Goal: Information Seeking & Learning: Learn about a topic

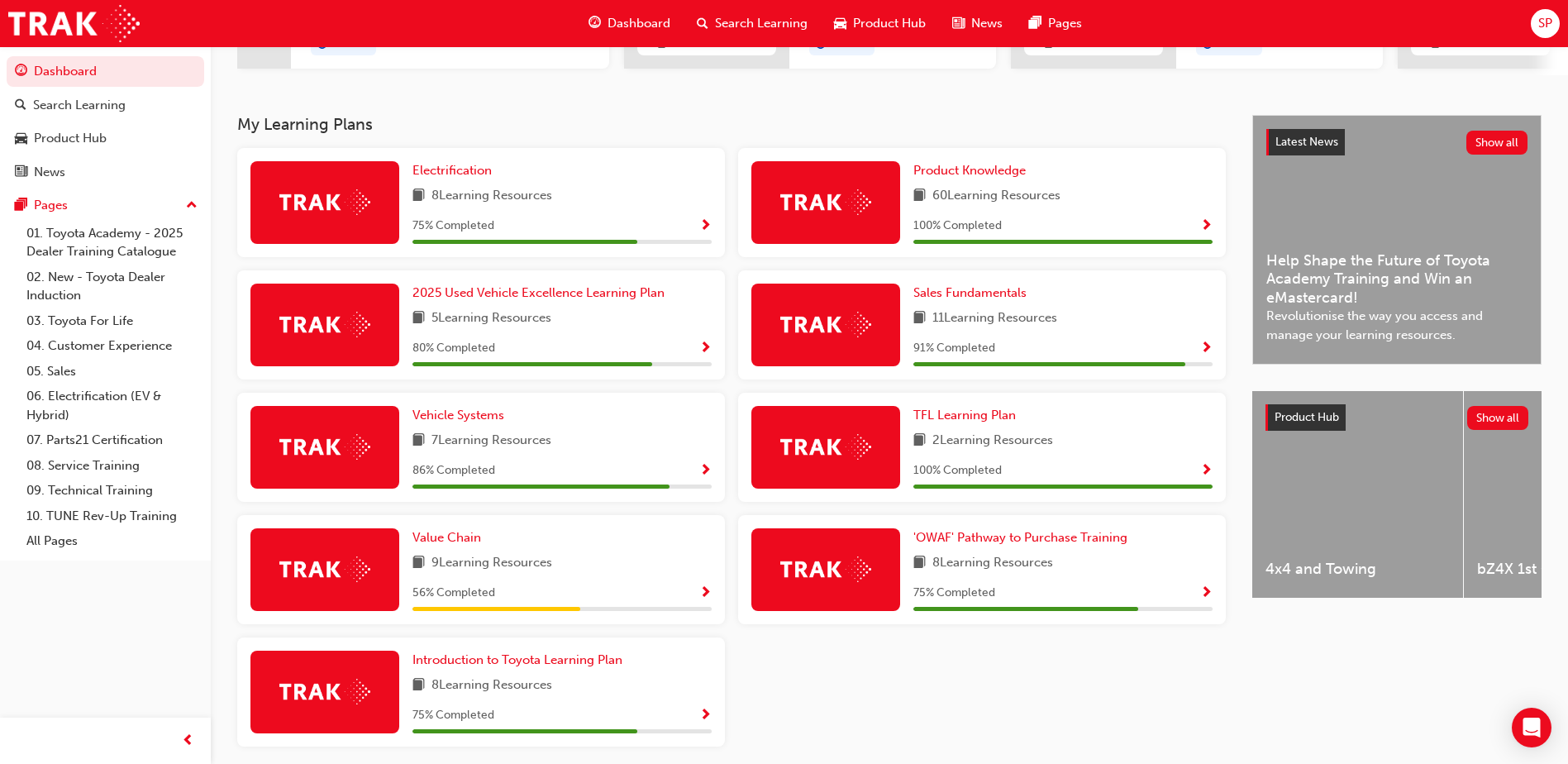
scroll to position [330, 0]
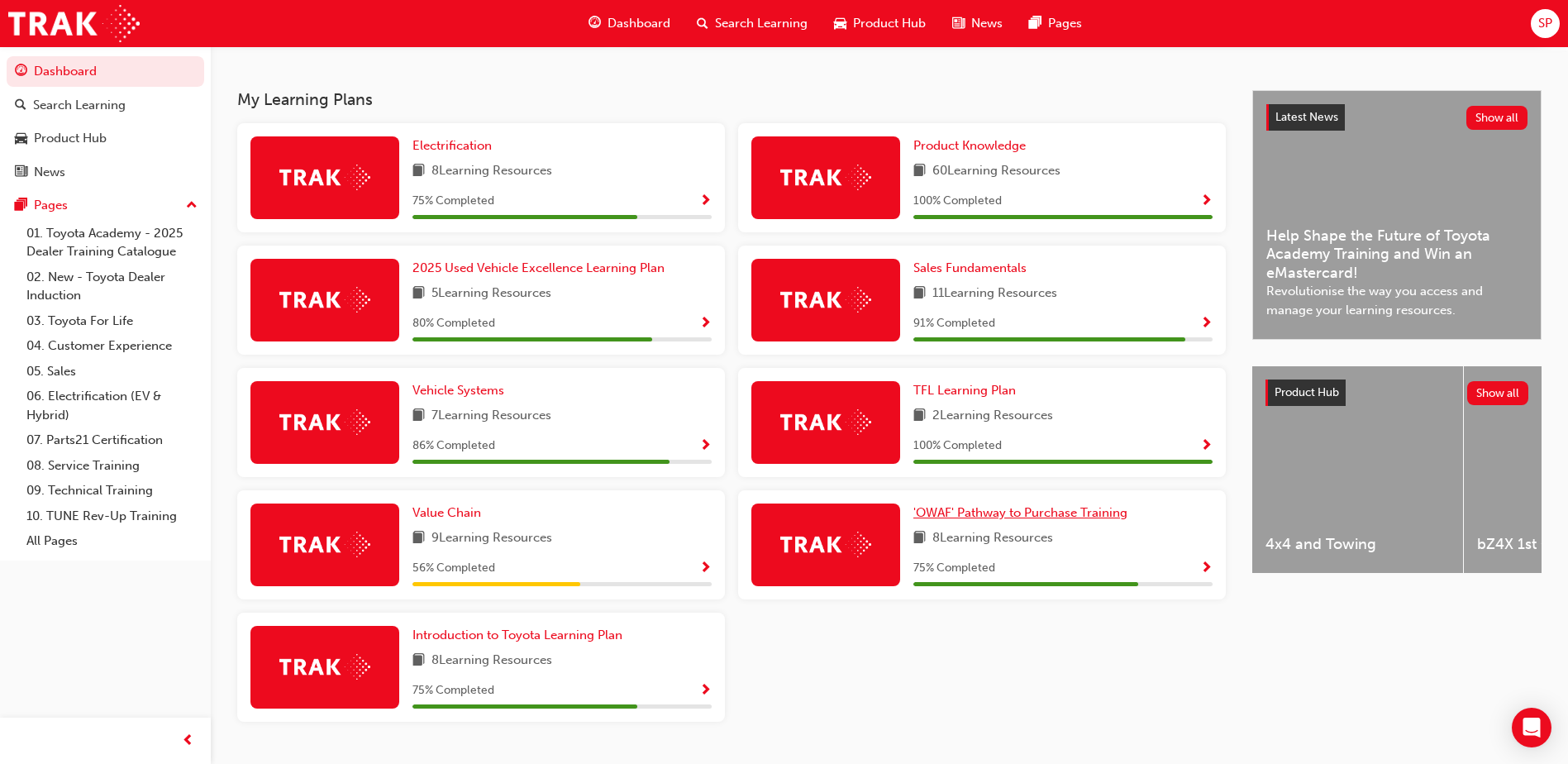
click at [1048, 520] on span "'OWAF' Pathway to Purchase Training" at bounding box center [1021, 512] width 214 height 15
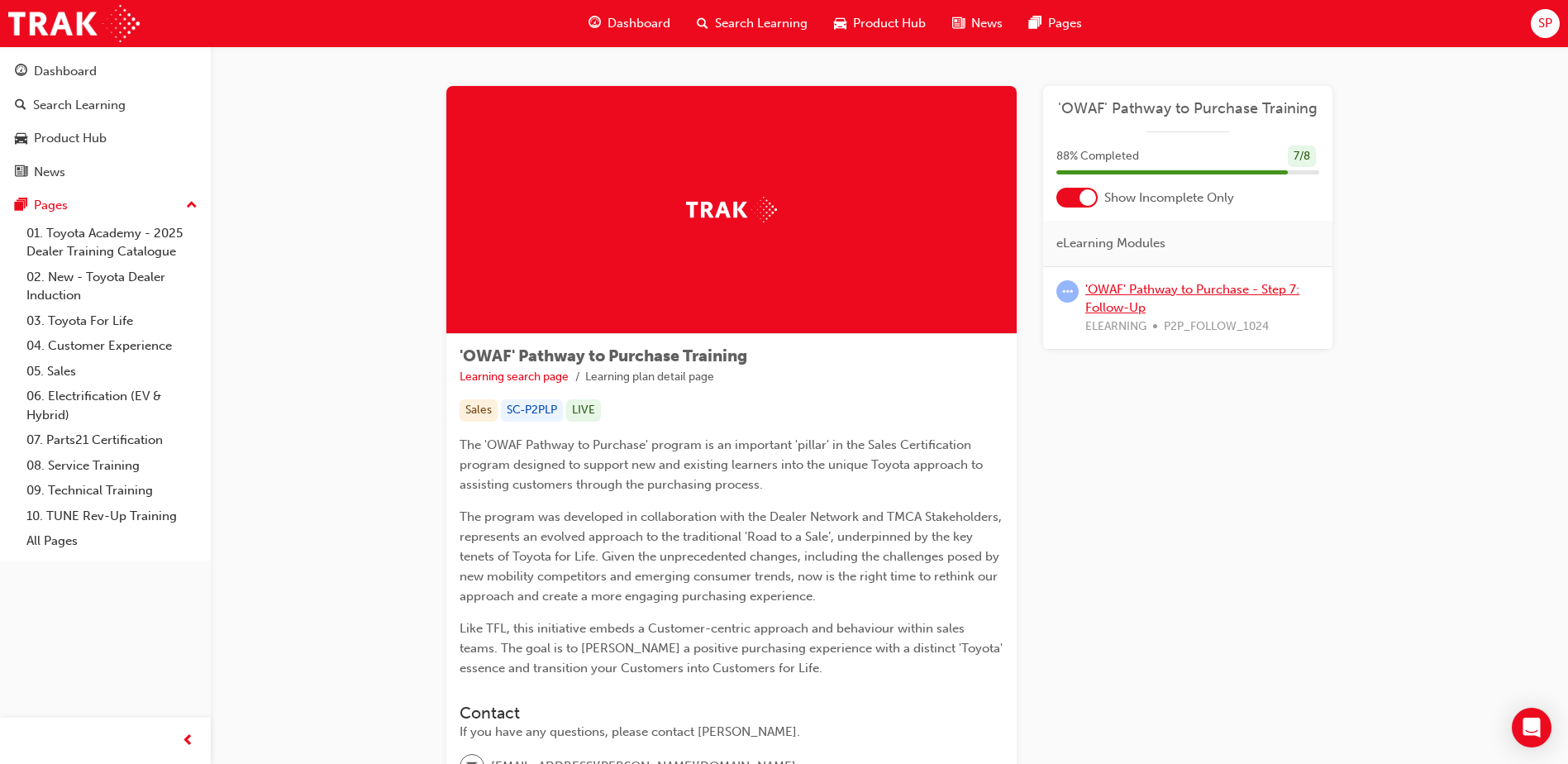
click at [1199, 292] on link "'OWAF' Pathway to Purchase - Step 7: Follow-Up" at bounding box center [1192, 298] width 214 height 34
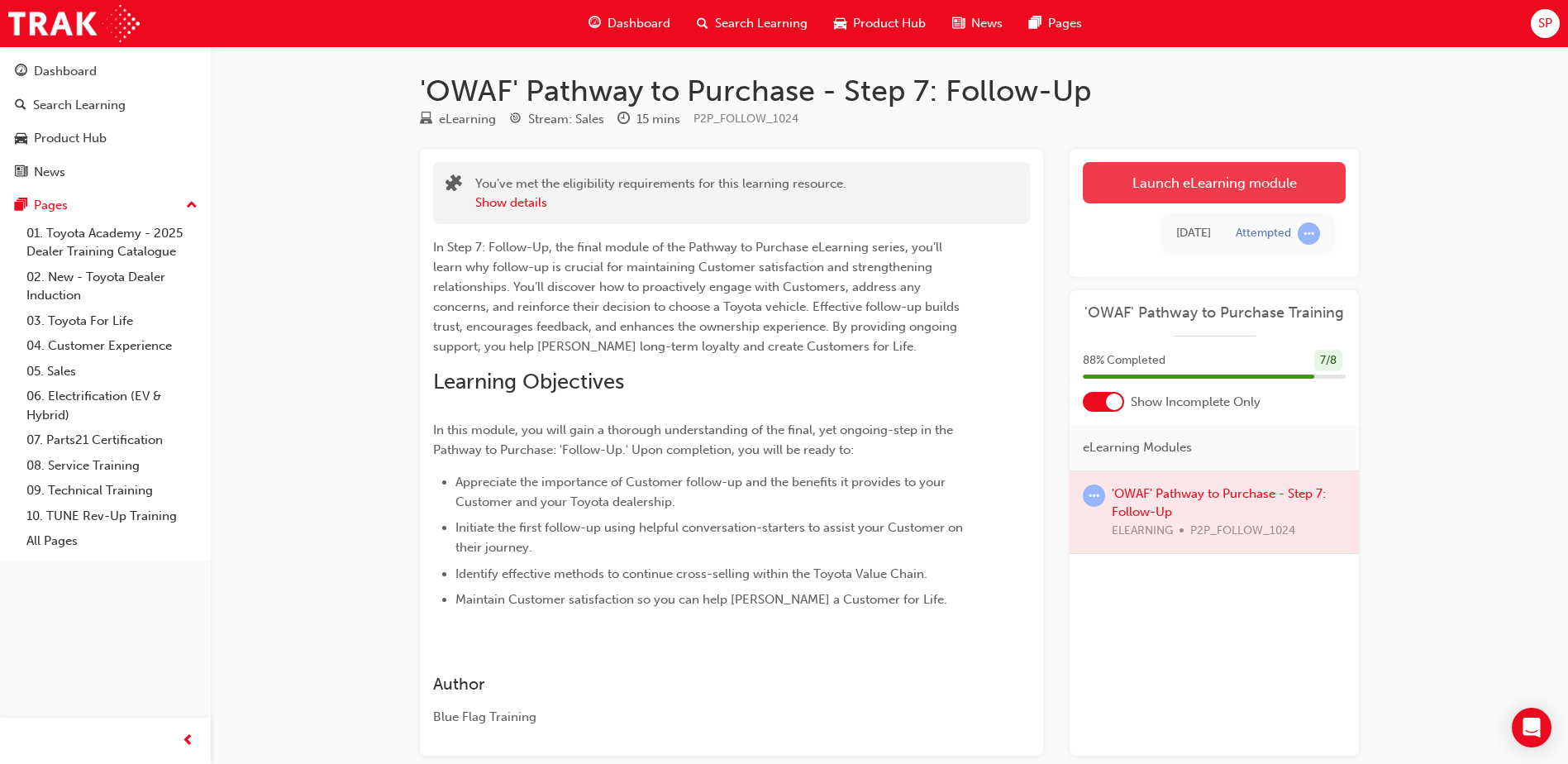
click at [1146, 182] on link "Launch eLearning module" at bounding box center [1214, 182] width 263 height 41
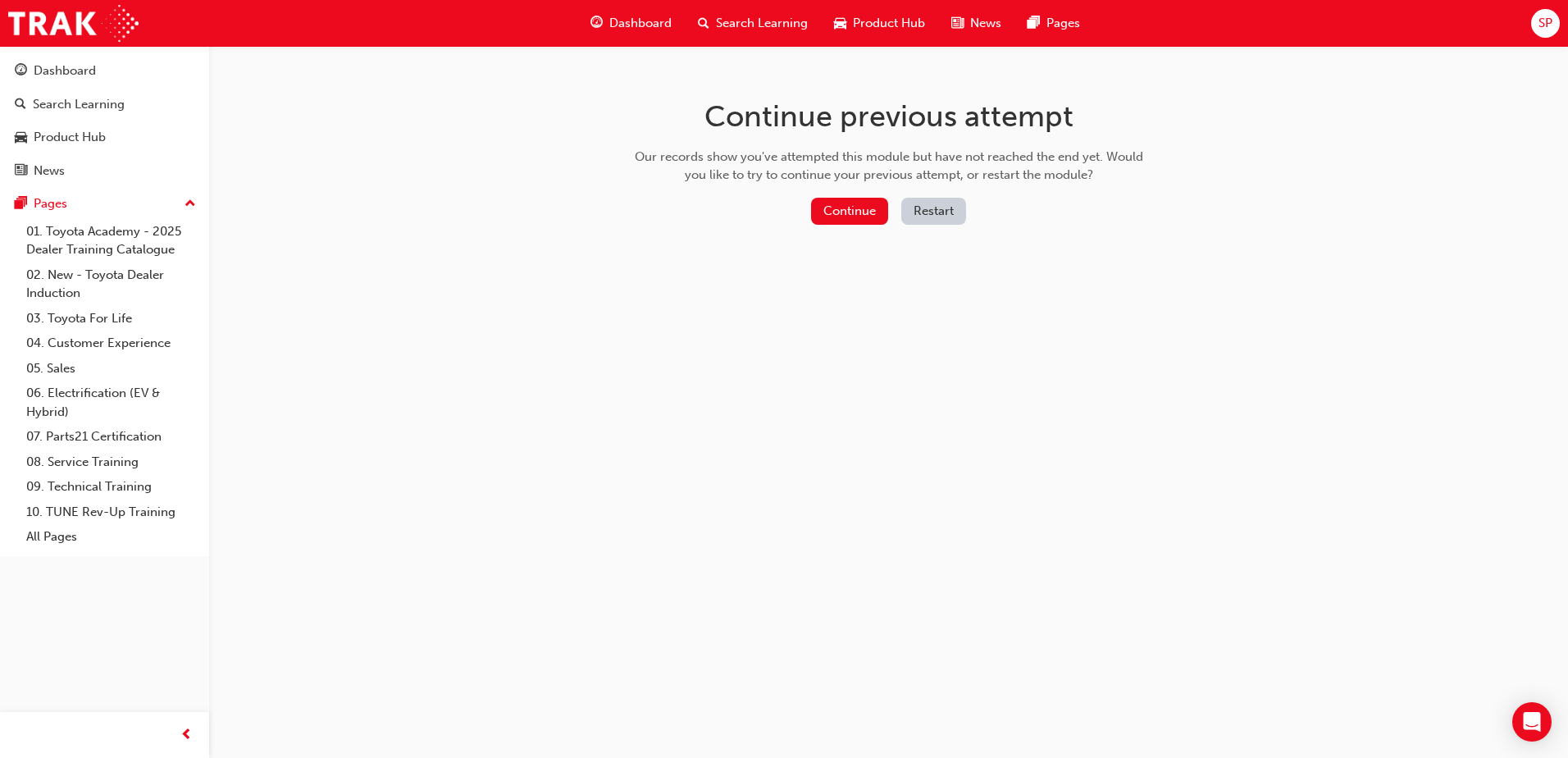
click at [801, 207] on div "Continue Restart" at bounding box center [888, 214] width 519 height 34
click at [829, 207] on button "Continue" at bounding box center [849, 211] width 77 height 27
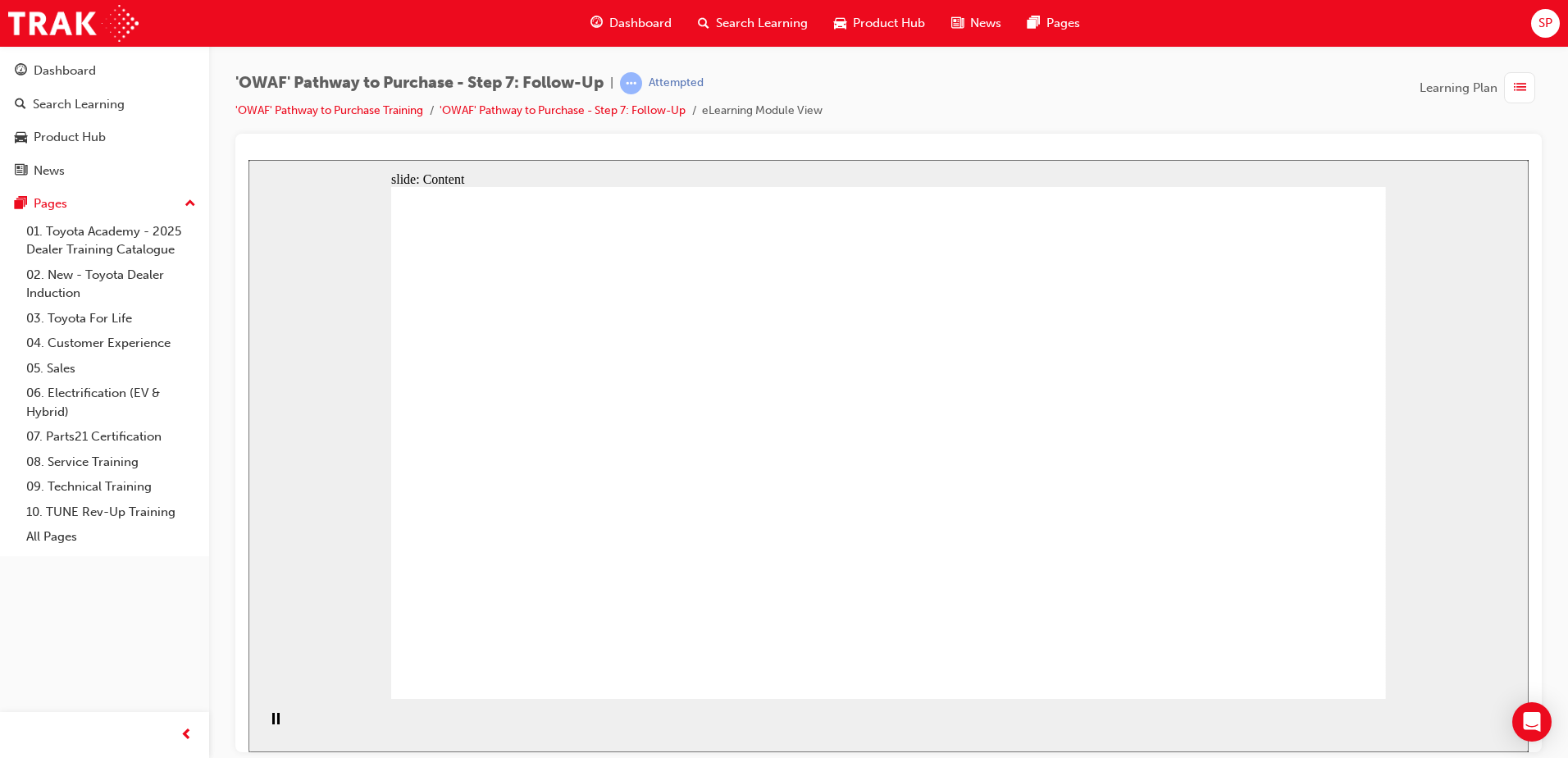
click at [1246, 112] on div "'OWAF' Pathway to Purchase - Step 7: Follow-Up | Attempted 'OWAF' Pathway to Pu…" at bounding box center [888, 102] width 1306 height 62
drag, startPoint x: 1193, startPoint y: 290, endPoint x: 1237, endPoint y: 303, distance: 45.9
drag, startPoint x: 1238, startPoint y: 304, endPoint x: 1250, endPoint y: 322, distance: 21.6
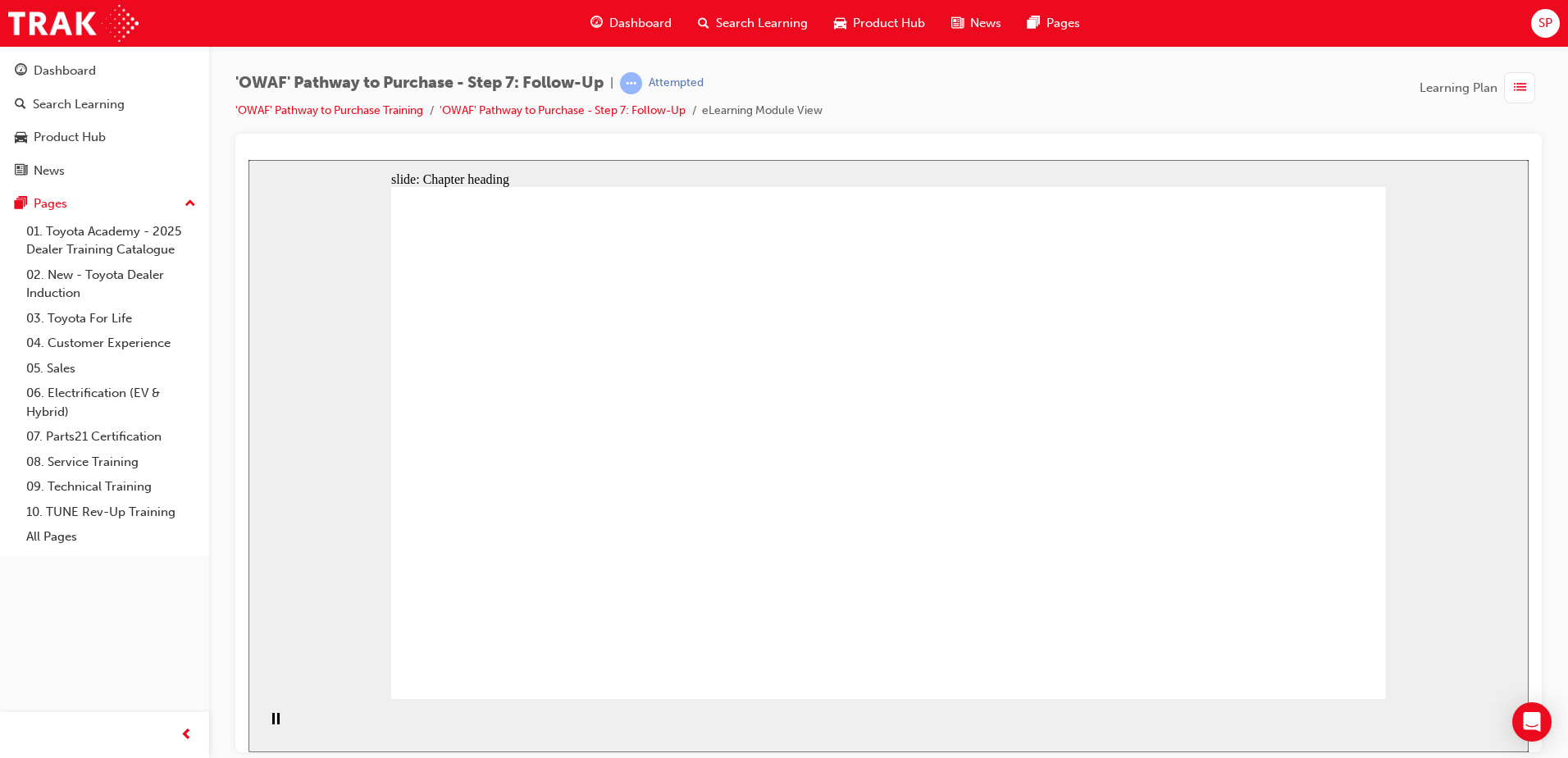
drag, startPoint x: 789, startPoint y: 534, endPoint x: 866, endPoint y: 533, distance: 77.0
drag, startPoint x: 1061, startPoint y: 532, endPoint x: 1071, endPoint y: 532, distance: 10.0
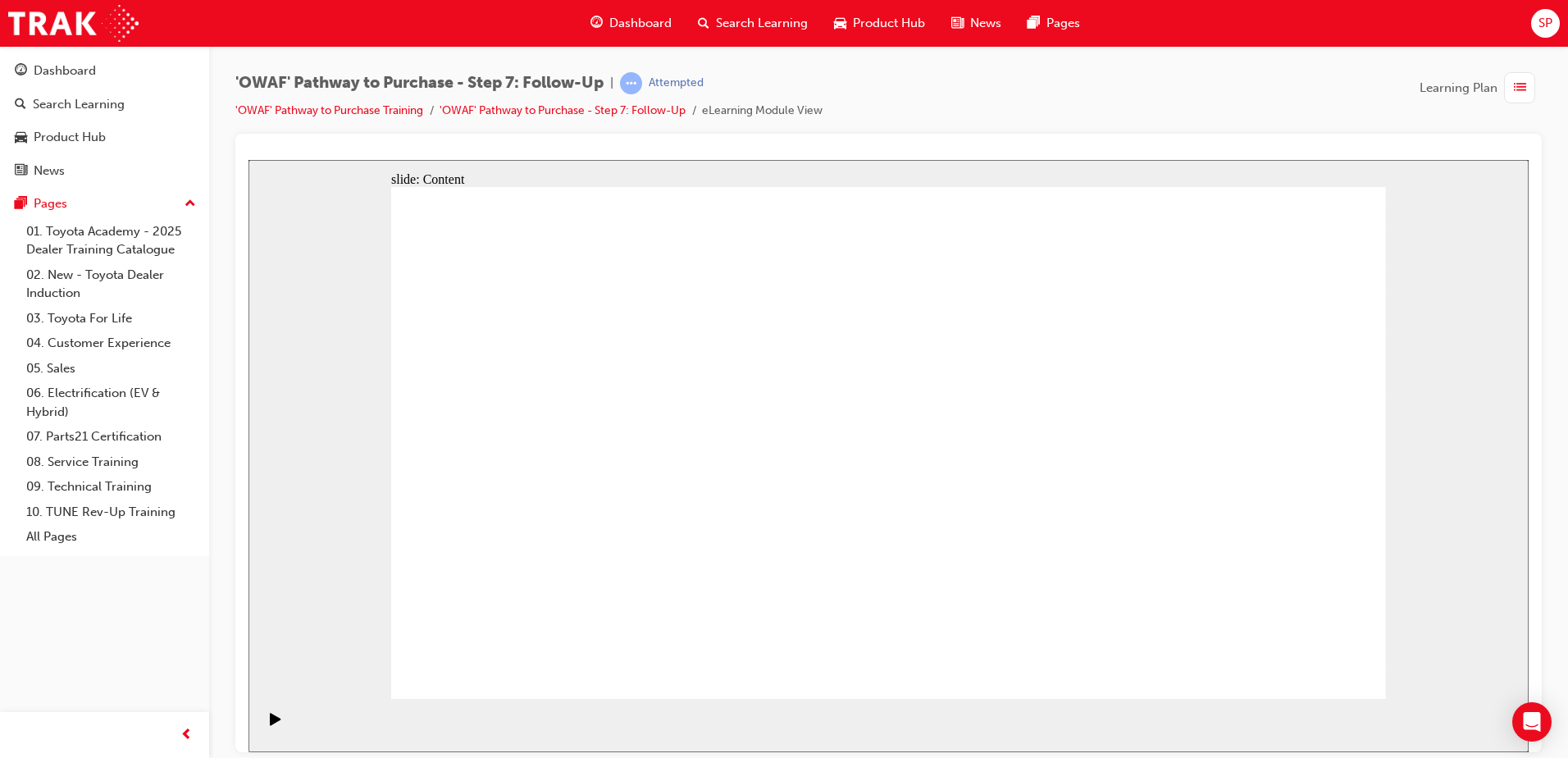
drag, startPoint x: 513, startPoint y: 343, endPoint x: 542, endPoint y: 341, distance: 29.1
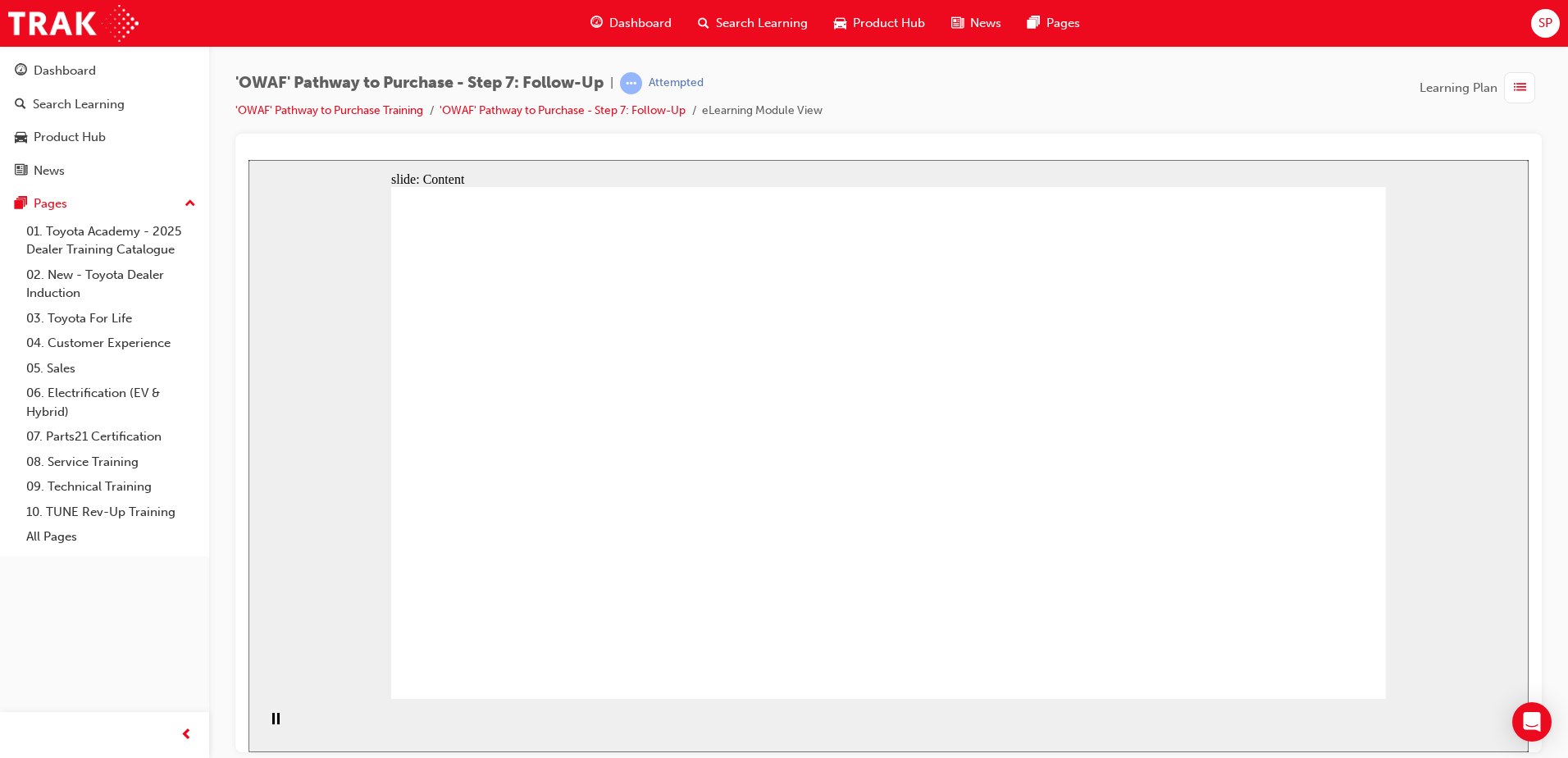
drag, startPoint x: 1055, startPoint y: 328, endPoint x: 1172, endPoint y: 326, distance: 117.0
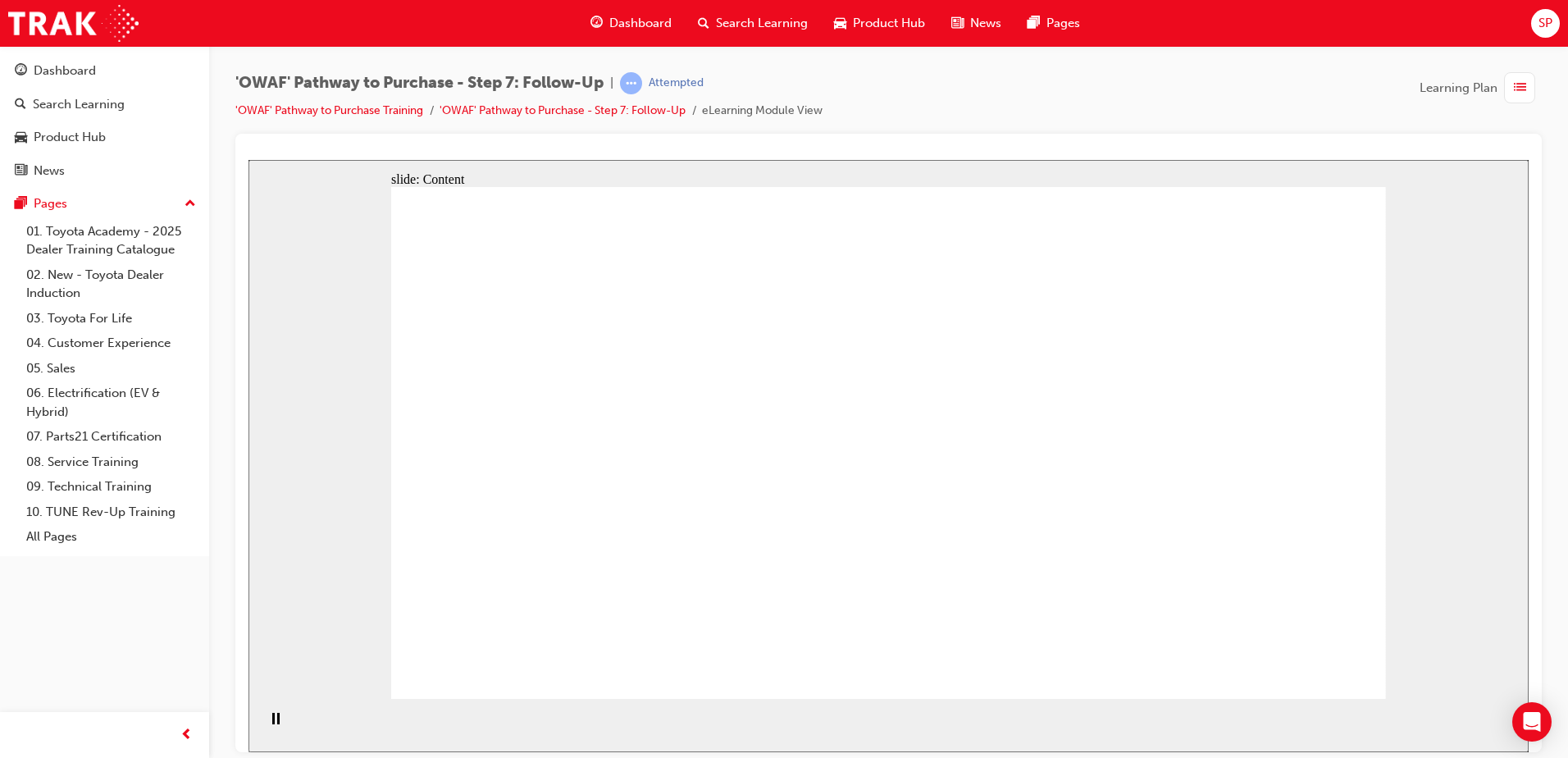
drag, startPoint x: 950, startPoint y: 457, endPoint x: 955, endPoint y: 475, distance: 18.7
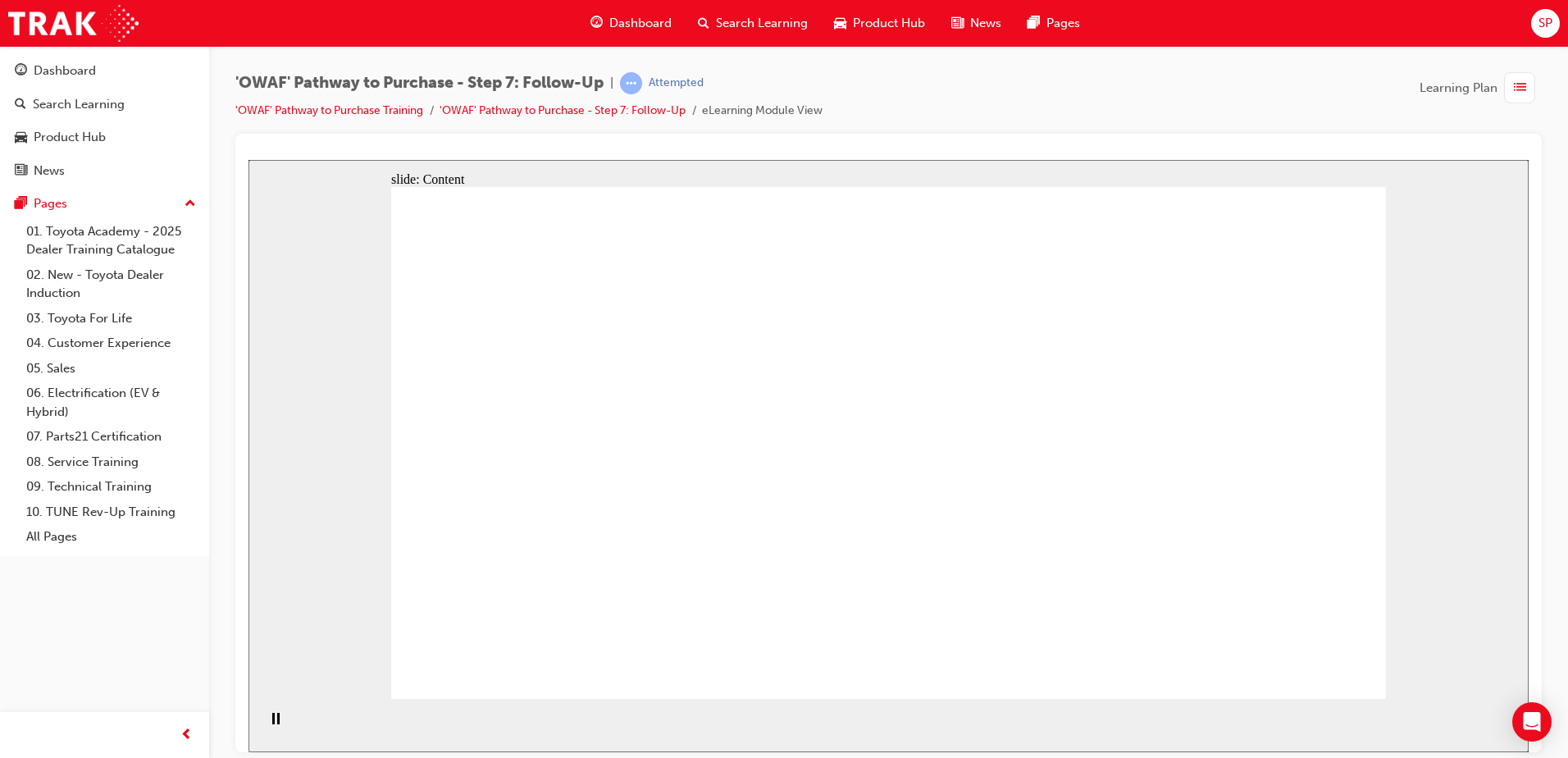
drag, startPoint x: 954, startPoint y: 526, endPoint x: 974, endPoint y: 539, distance: 23.9
drag, startPoint x: 508, startPoint y: 555, endPoint x: 527, endPoint y: 547, distance: 20.6
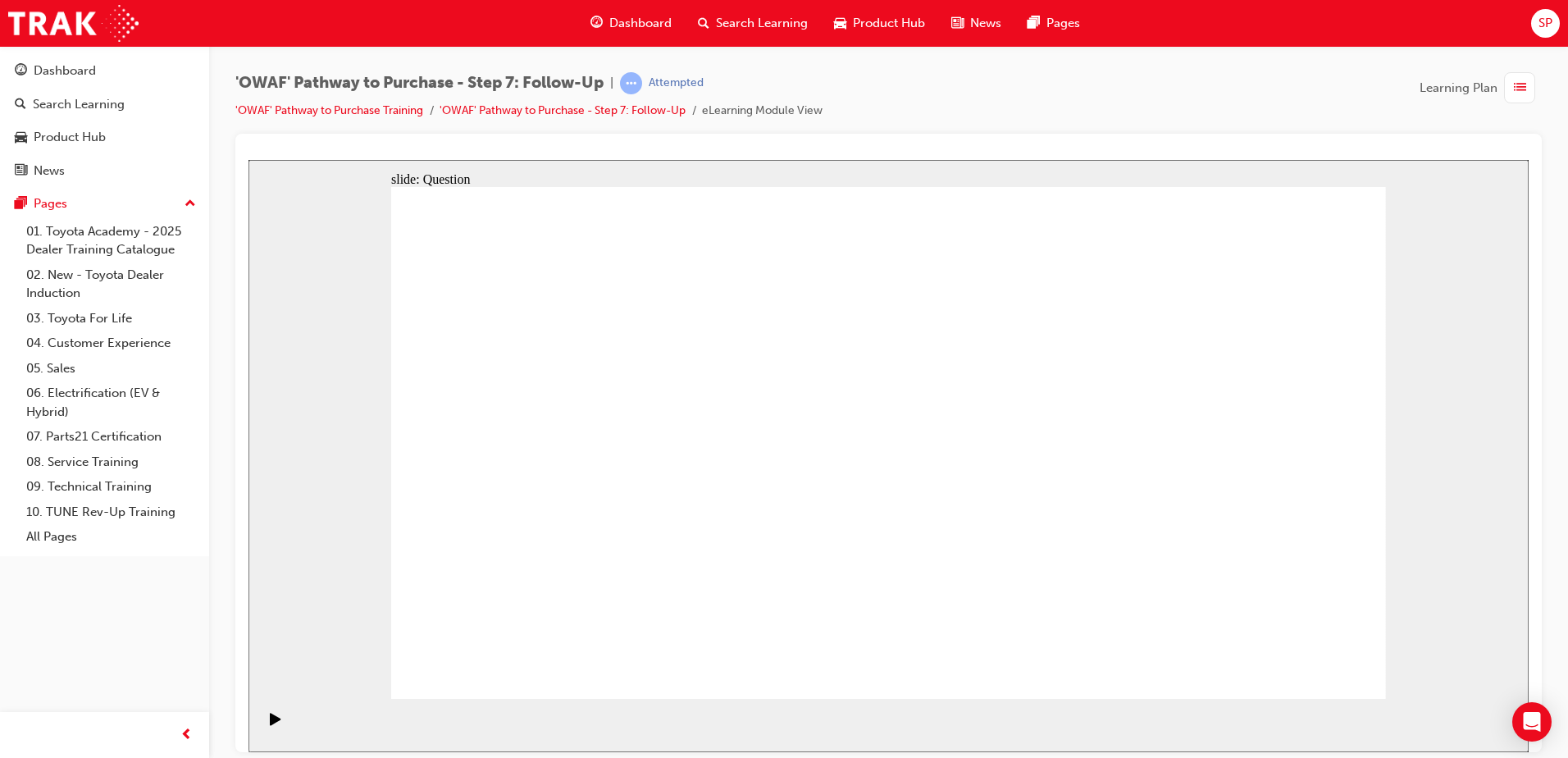
radio input "true"
drag, startPoint x: 761, startPoint y: 533, endPoint x: 882, endPoint y: 382, distance: 193.5
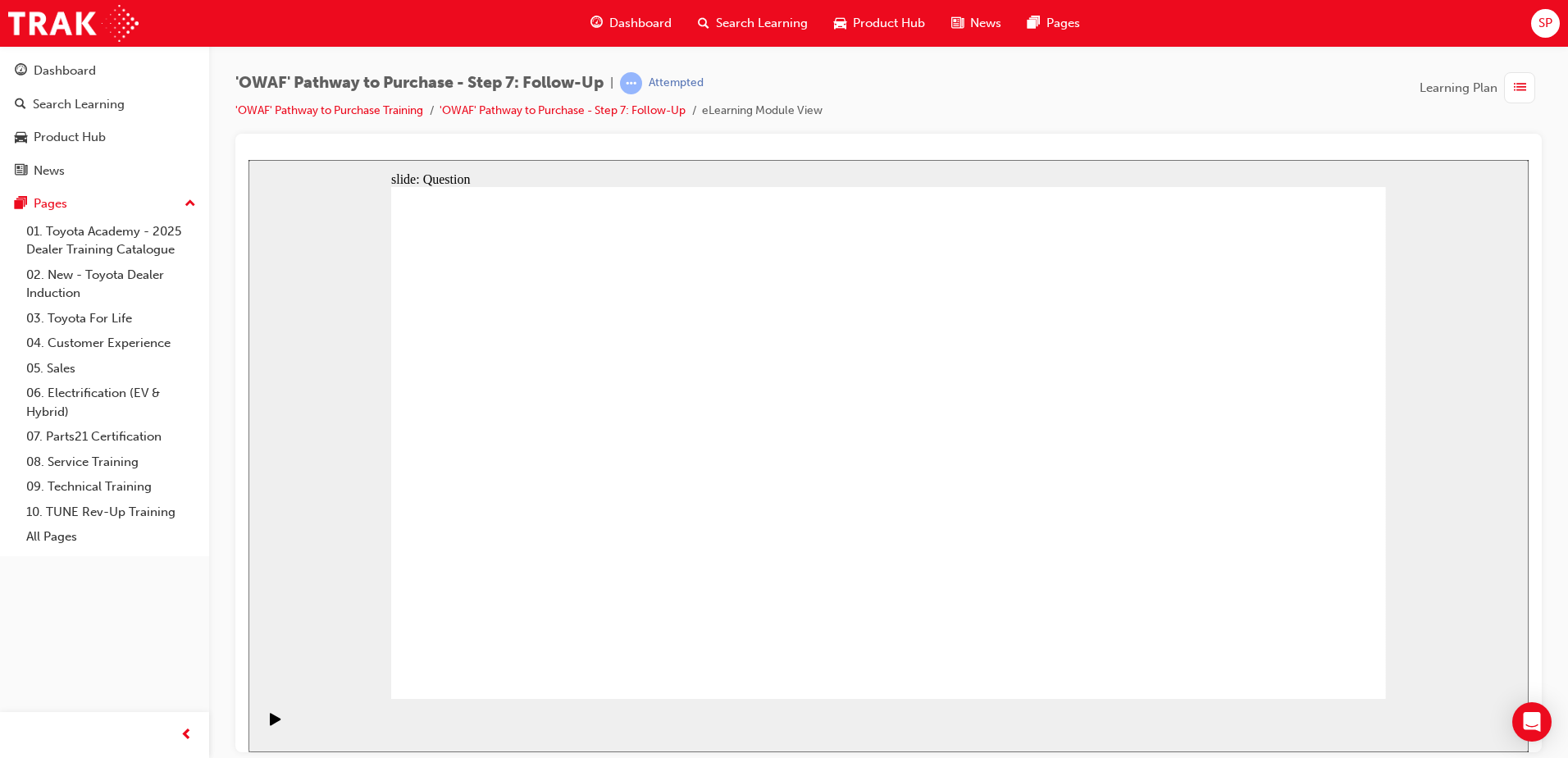
drag, startPoint x: 918, startPoint y: 636, endPoint x: 693, endPoint y: 441, distance: 297.7
drag, startPoint x: 885, startPoint y: 557, endPoint x: 726, endPoint y: 512, distance: 165.2
drag, startPoint x: 616, startPoint y: 408, endPoint x: 734, endPoint y: 425, distance: 119.2
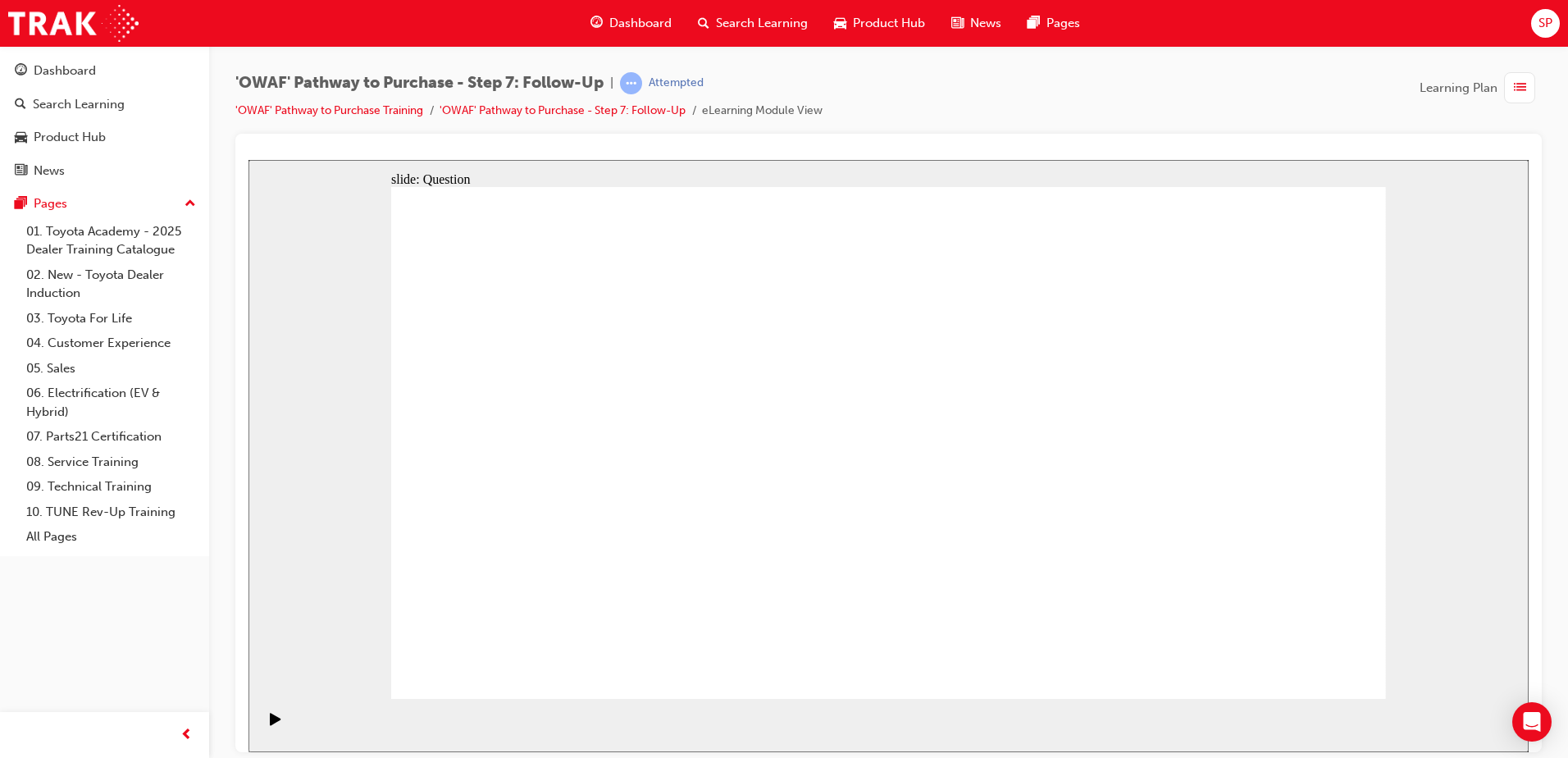
radio input "true"
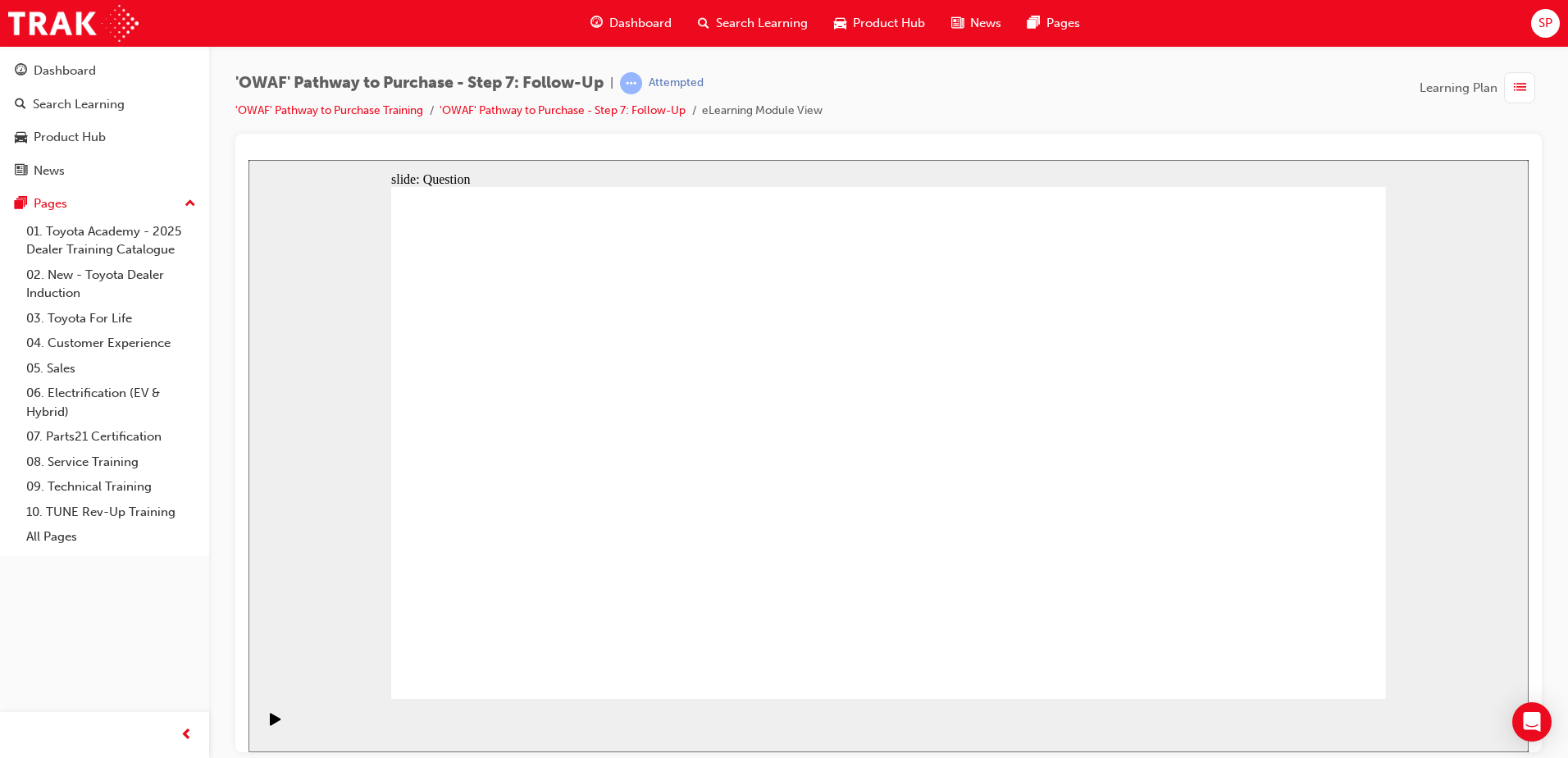
radio input "true"
drag, startPoint x: 911, startPoint y: 528, endPoint x: 898, endPoint y: 533, distance: 13.9
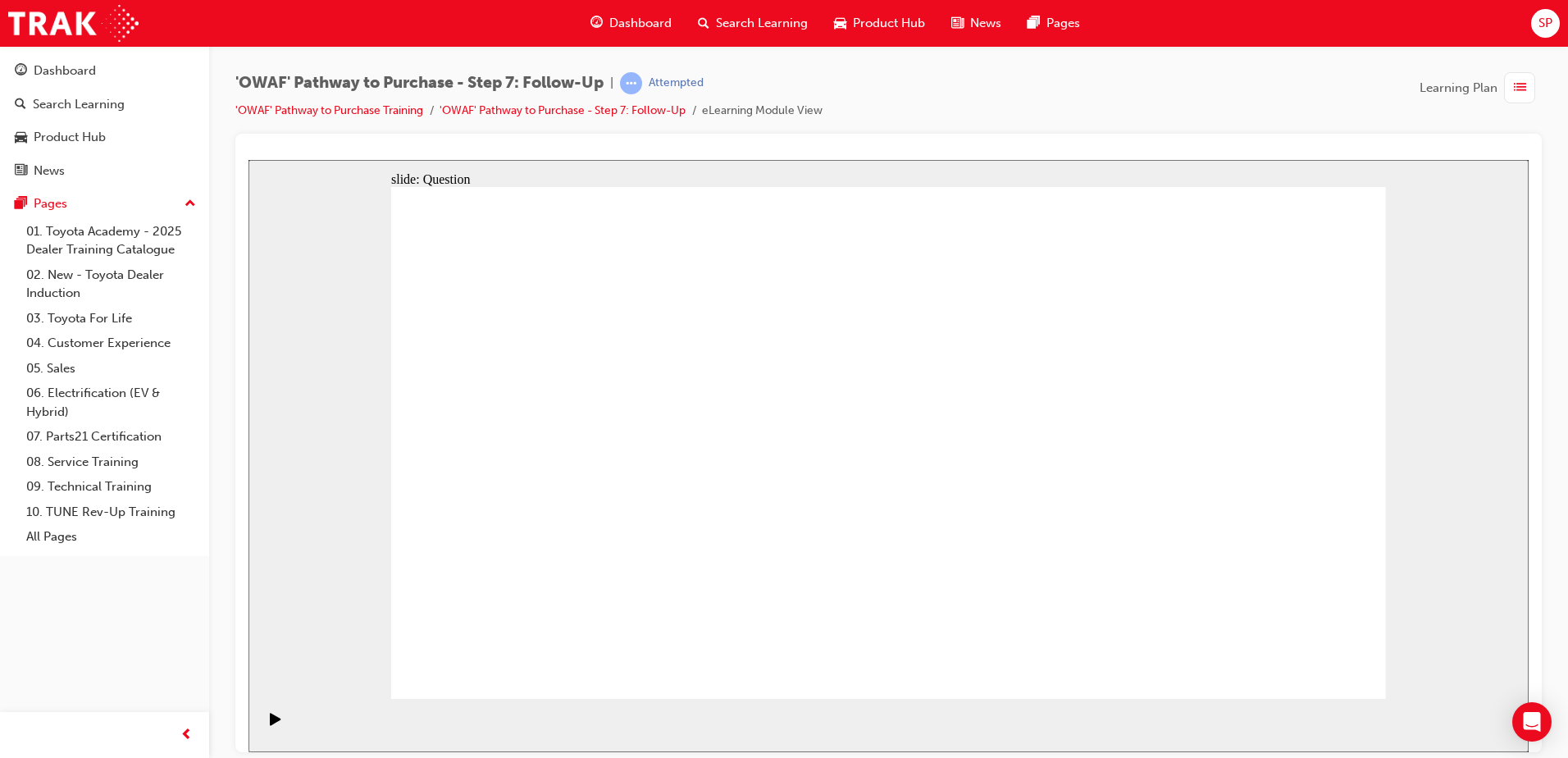
radio input "false"
radio input "true"
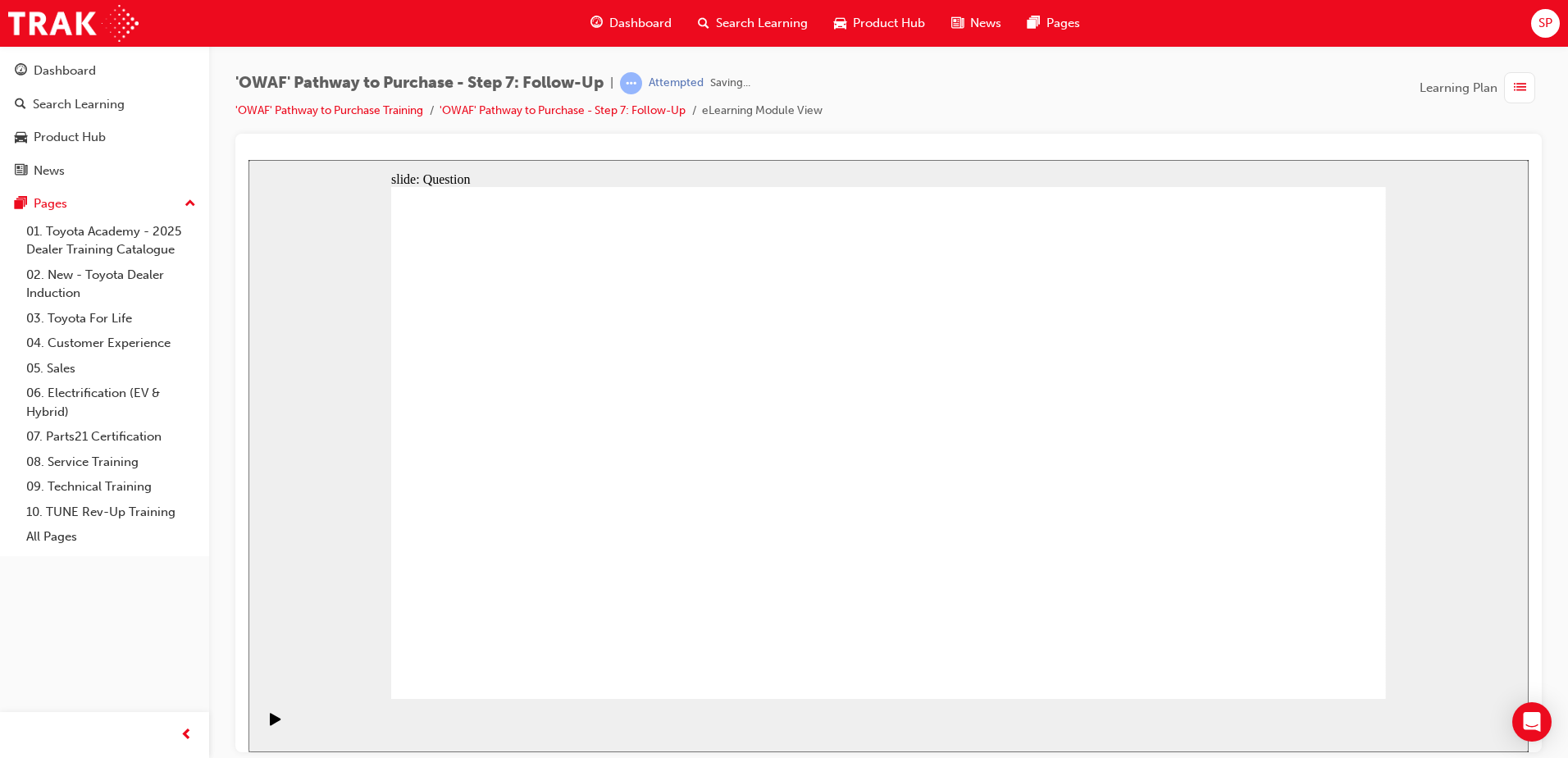
drag, startPoint x: 841, startPoint y: 513, endPoint x: 866, endPoint y: 518, distance: 25.5
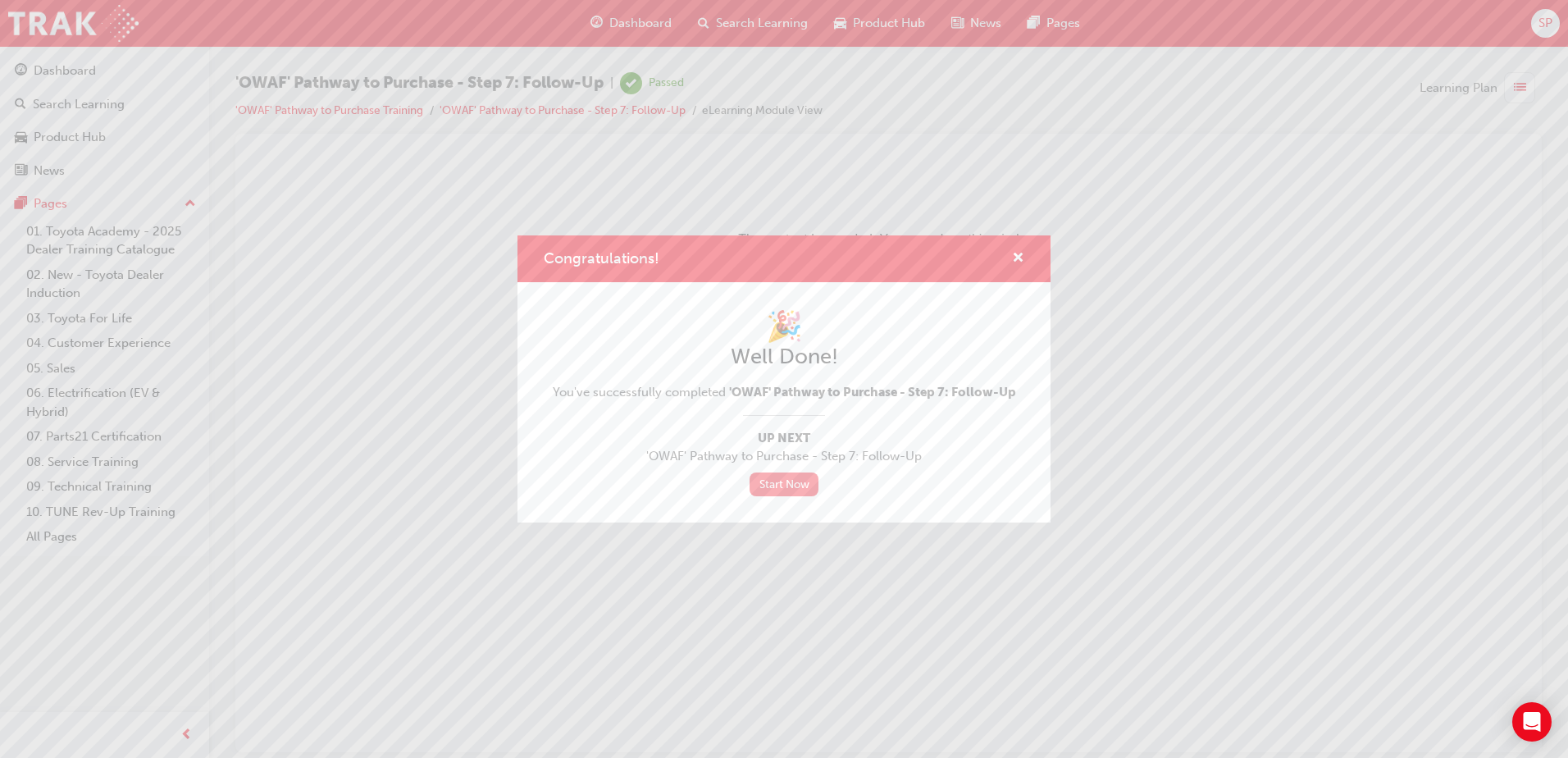
click at [798, 495] on link "Start Now" at bounding box center [783, 484] width 69 height 23
click at [790, 488] on link "Start Now" at bounding box center [783, 484] width 69 height 23
click at [1016, 256] on span "cross-icon" at bounding box center [1018, 258] width 12 height 15
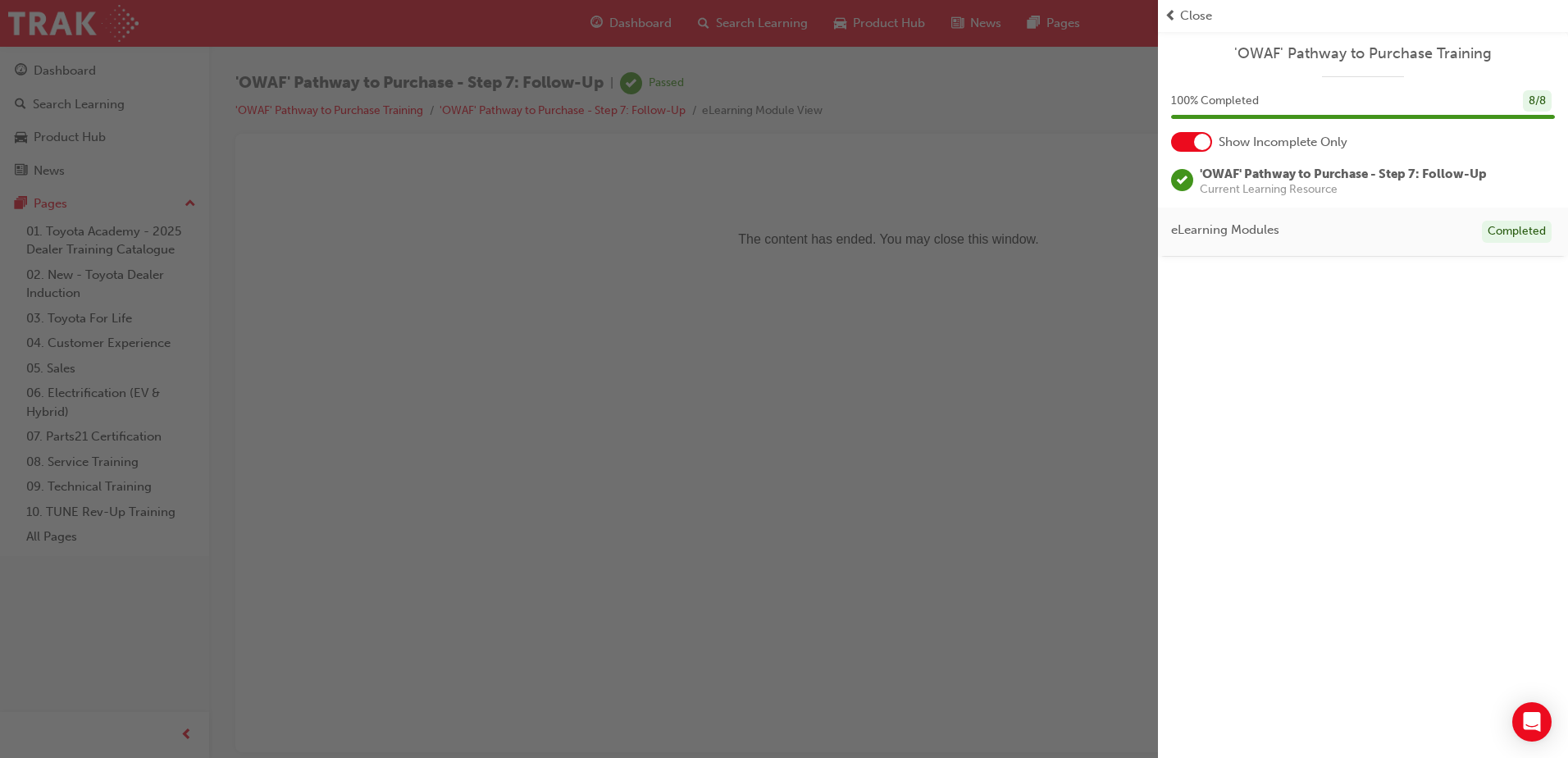
click at [1173, 16] on span "prev-icon" at bounding box center [1170, 16] width 12 height 19
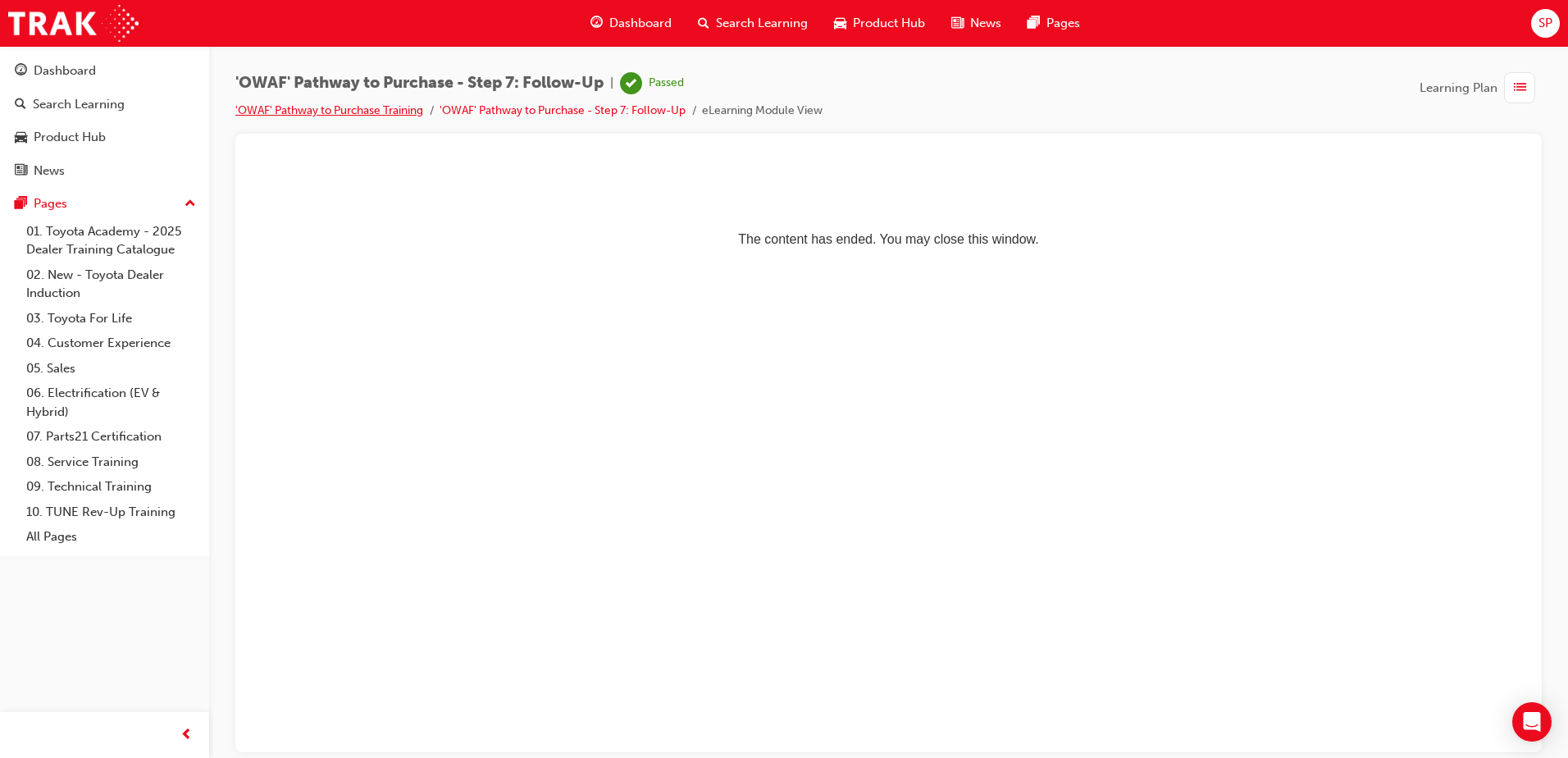
click at [291, 111] on link "'OWAF' Pathway to Purchase Training" at bounding box center [329, 110] width 188 height 14
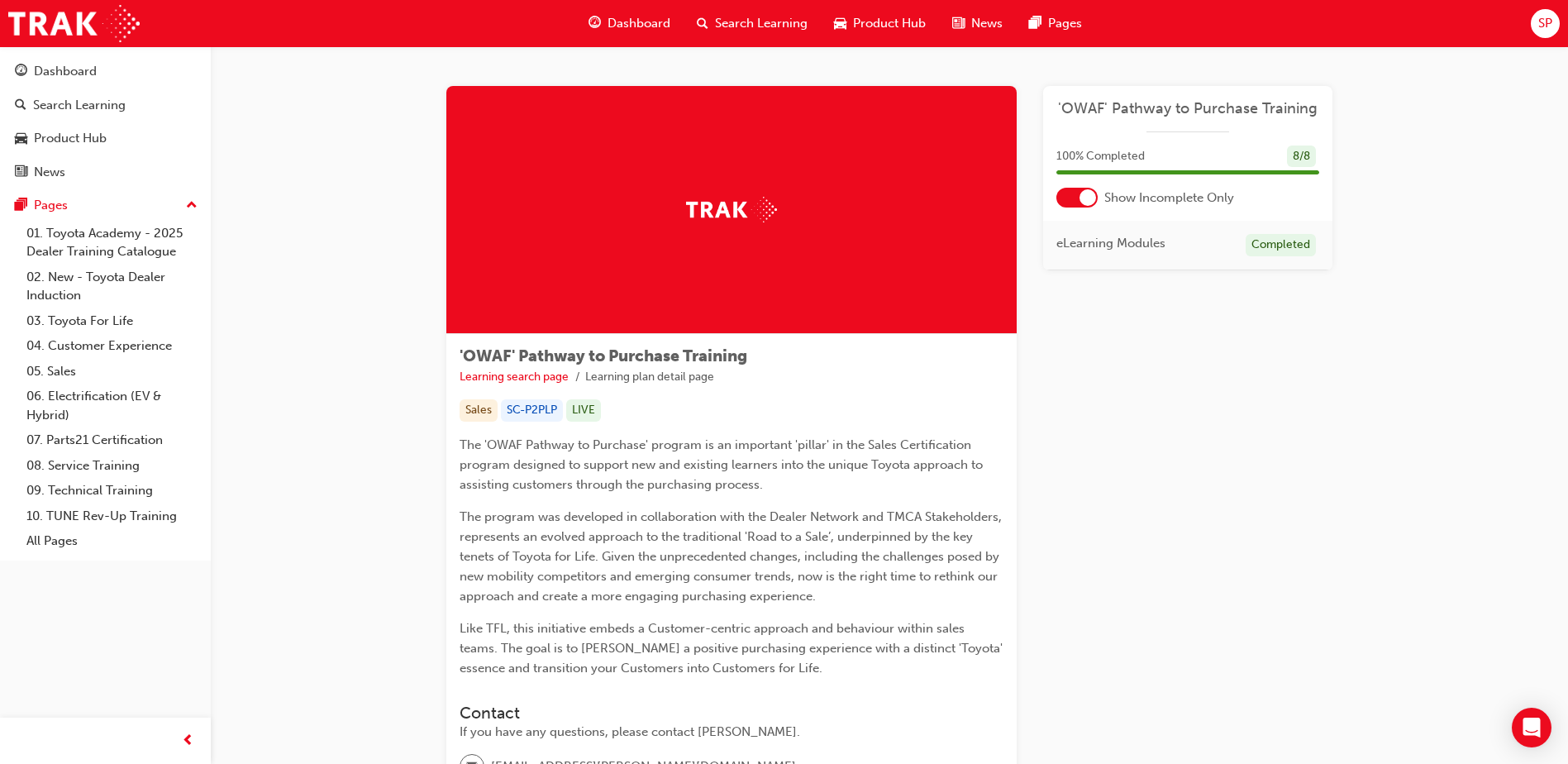
click at [594, 24] on span "guage-icon" at bounding box center [595, 24] width 12 height 21
